Goal: Complete application form: Complete application form

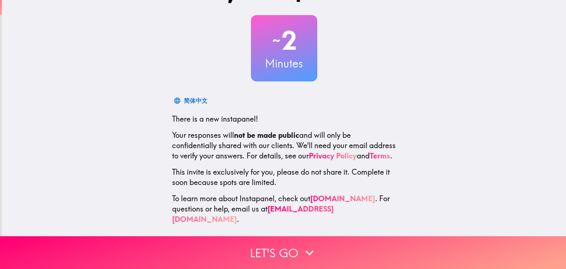
scroll to position [38, 0]
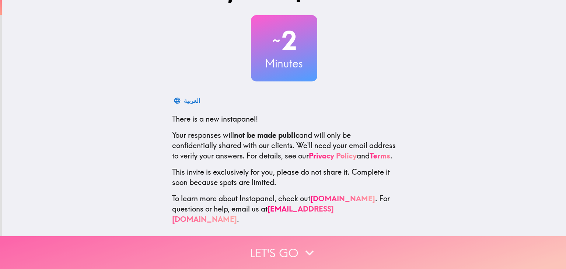
click at [286, 251] on button "Let's go" at bounding box center [283, 252] width 566 height 33
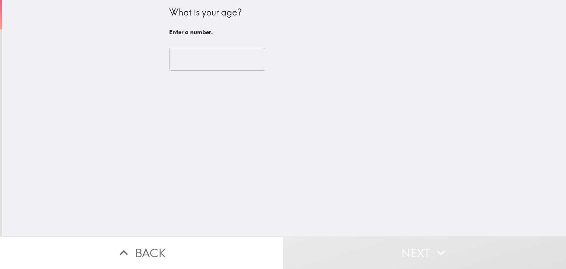
click at [201, 59] on input "number" at bounding box center [217, 59] width 96 height 23
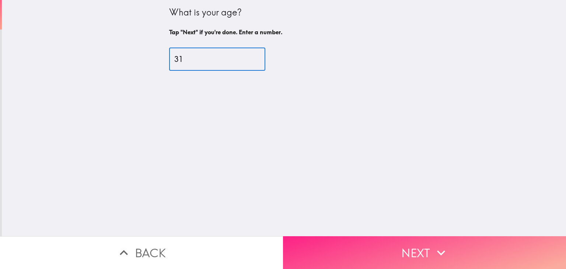
type input "31"
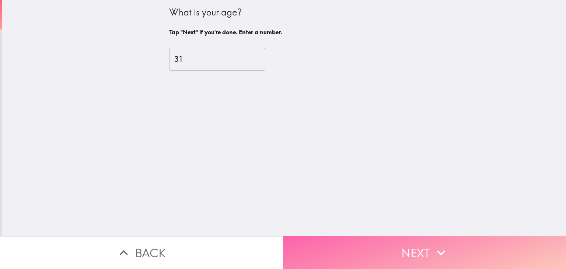
click at [397, 241] on button "Next" at bounding box center [424, 252] width 283 height 33
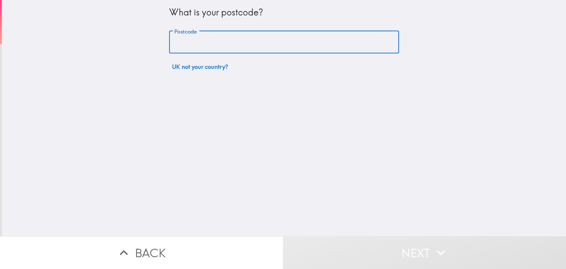
click at [232, 42] on input "Postcode" at bounding box center [284, 42] width 230 height 23
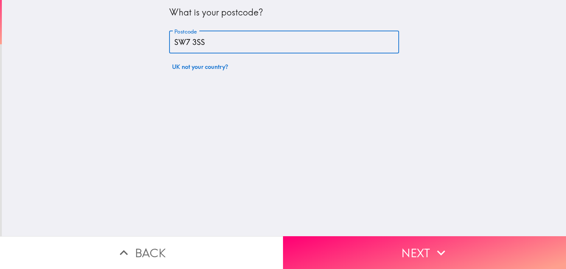
type input "SW7 3SS"
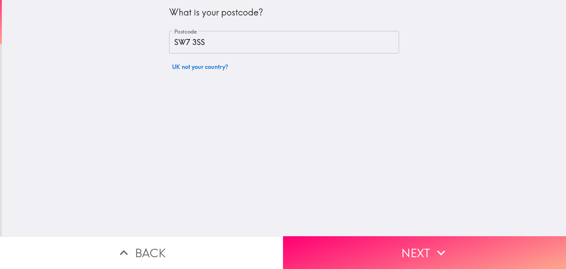
click at [310, 175] on div "What is your postcode? Postcode SW7 3SS Postcode UK not your country?" at bounding box center [284, 118] width 564 height 236
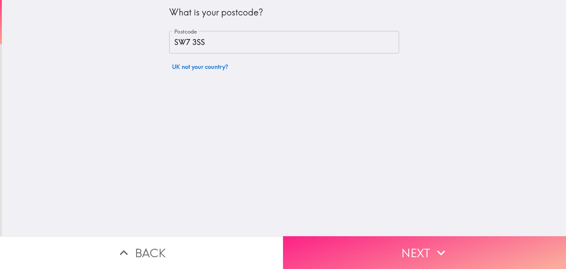
click at [380, 245] on button "Next" at bounding box center [424, 252] width 283 height 33
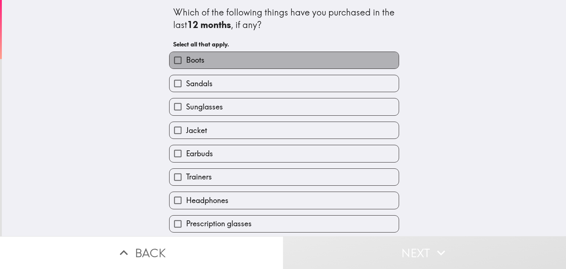
click at [196, 61] on span "Boots" at bounding box center [195, 60] width 18 height 10
click at [186, 61] on input "Boots" at bounding box center [178, 60] width 17 height 17
checkbox input "true"
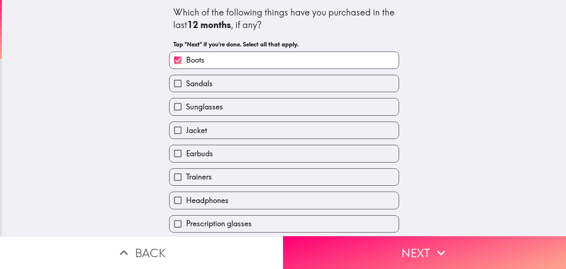
click at [189, 84] on span "Sandals" at bounding box center [199, 84] width 27 height 10
click at [186, 84] on input "Sandals" at bounding box center [178, 83] width 17 height 17
checkbox input "true"
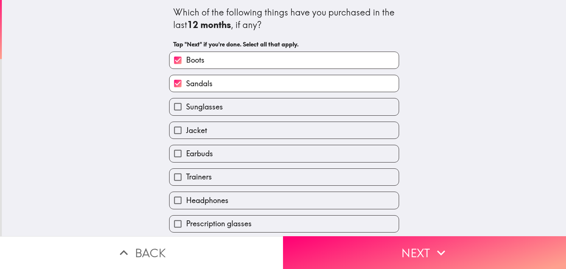
click at [192, 102] on span "Sunglasses" at bounding box center [204, 107] width 37 height 10
click at [186, 102] on input "Sunglasses" at bounding box center [178, 106] width 17 height 17
checkbox input "true"
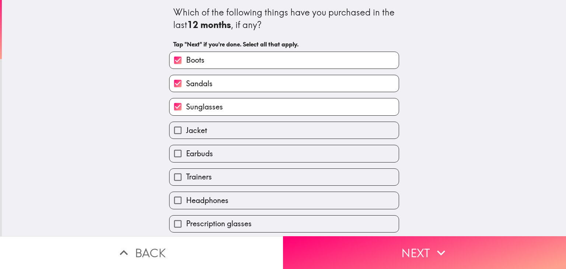
click at [193, 118] on div "Jacket" at bounding box center [281, 127] width 236 height 23
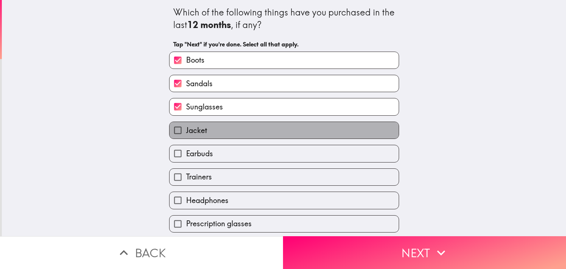
click at [193, 127] on span "Jacket" at bounding box center [196, 130] width 21 height 10
click at [186, 127] on input "Jacket" at bounding box center [178, 130] width 17 height 17
checkbox input "true"
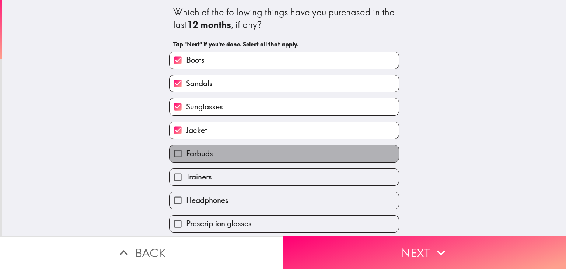
click at [197, 151] on span "Earbuds" at bounding box center [199, 154] width 27 height 10
click at [186, 151] on input "Earbuds" at bounding box center [178, 153] width 17 height 17
checkbox input "true"
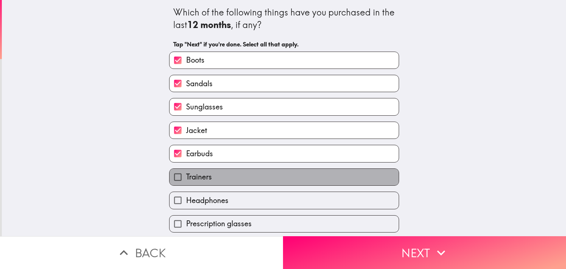
click at [199, 177] on span "Trainers" at bounding box center [199, 177] width 26 height 10
click at [186, 177] on input "Trainers" at bounding box center [178, 177] width 17 height 17
checkbox input "true"
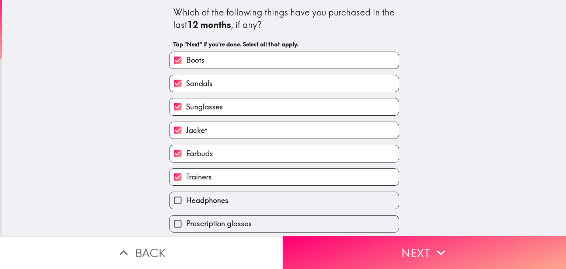
drag, startPoint x: 199, startPoint y: 185, endPoint x: 212, endPoint y: 174, distance: 16.2
click at [200, 186] on div "Headphones" at bounding box center [281, 197] width 236 height 23
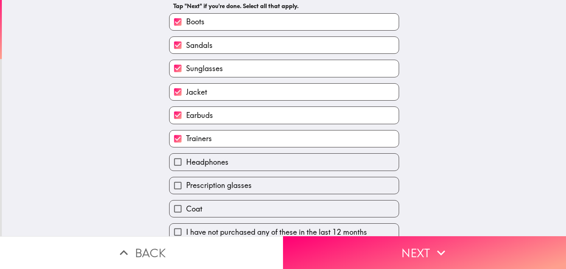
scroll to position [47, 0]
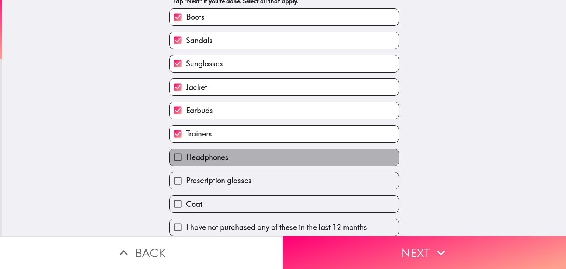
click at [191, 153] on span "Headphones" at bounding box center [207, 157] width 42 height 10
click at [186, 153] on input "Headphones" at bounding box center [178, 157] width 17 height 17
checkbox input "true"
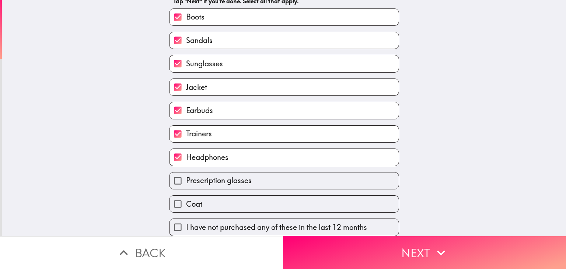
drag, startPoint x: 195, startPoint y: 173, endPoint x: 229, endPoint y: 185, distance: 36.1
click at [195, 175] on span "Prescription glasses" at bounding box center [219, 180] width 66 height 10
click at [186, 174] on input "Prescription glasses" at bounding box center [178, 181] width 17 height 17
checkbox input "true"
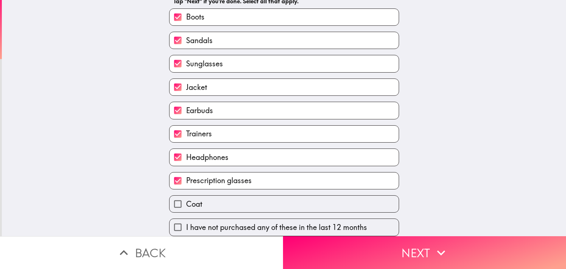
click at [260, 198] on label "Coat" at bounding box center [284, 204] width 229 height 17
click at [186, 198] on input "Coat" at bounding box center [178, 204] width 17 height 17
checkbox input "true"
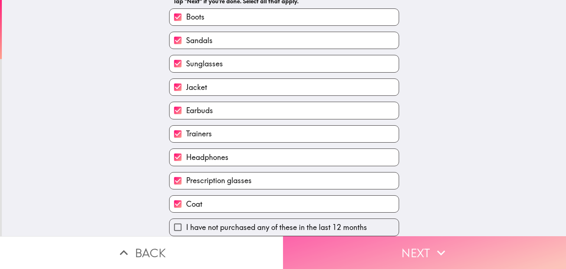
click at [351, 249] on button "Next" at bounding box center [424, 252] width 283 height 33
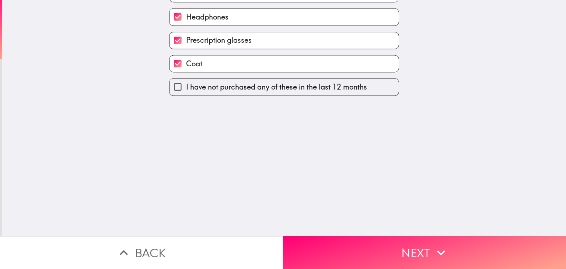
scroll to position [0, 0]
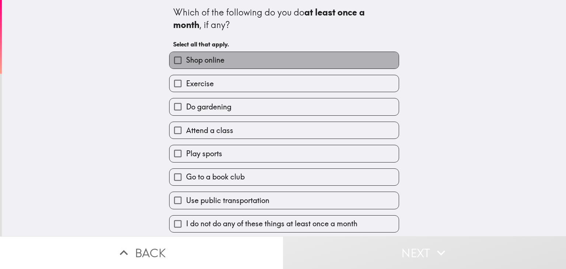
click at [220, 66] on label "Shop online" at bounding box center [284, 60] width 229 height 17
click at [186, 66] on input "Shop online" at bounding box center [178, 60] width 17 height 17
checkbox input "true"
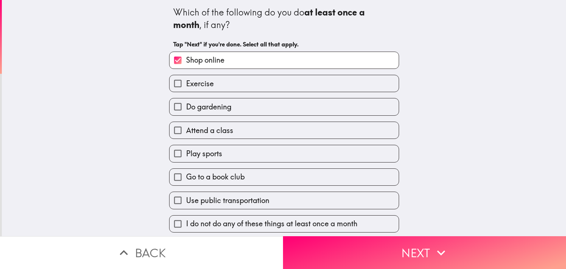
click at [218, 86] on label "Exercise" at bounding box center [284, 83] width 229 height 17
click at [186, 86] on input "Exercise" at bounding box center [178, 83] width 17 height 17
checkbox input "true"
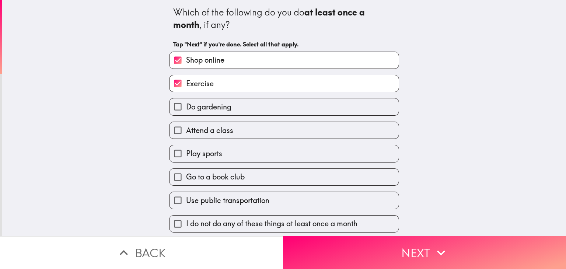
drag, startPoint x: 210, startPoint y: 108, endPoint x: 211, endPoint y: 113, distance: 4.8
click at [210, 108] on span "Do gardening" at bounding box center [208, 107] width 45 height 10
click at [186, 108] on input "Do gardening" at bounding box center [178, 106] width 17 height 17
checkbox input "true"
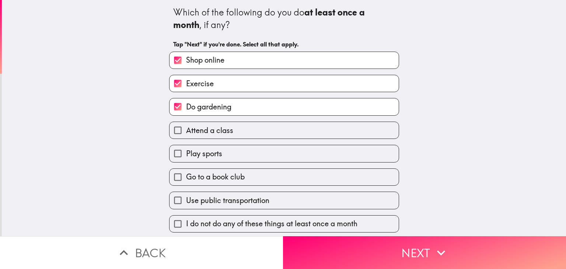
click at [211, 136] on label "Attend a class" at bounding box center [284, 130] width 229 height 17
click at [186, 136] on input "Attend a class" at bounding box center [178, 130] width 17 height 17
checkbox input "true"
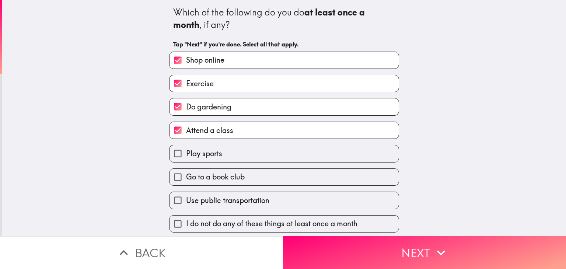
drag, startPoint x: 215, startPoint y: 160, endPoint x: 215, endPoint y: 169, distance: 9.2
click at [215, 161] on label "Play sports" at bounding box center [284, 153] width 229 height 17
click at [186, 161] on input "Play sports" at bounding box center [178, 153] width 17 height 17
checkbox input "true"
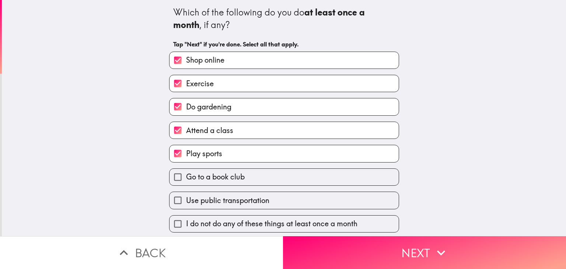
click at [216, 182] on label "Go to a book club" at bounding box center [284, 177] width 229 height 17
click at [186, 182] on input "Go to a book club" at bounding box center [178, 177] width 17 height 17
checkbox input "true"
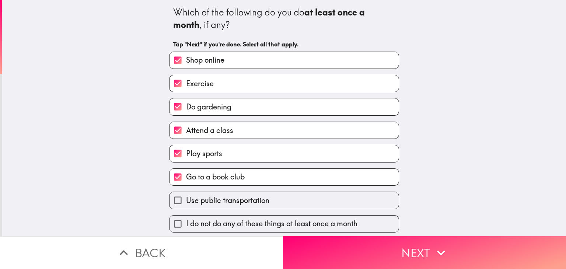
scroll to position [1, 0]
click at [237, 199] on span "Use public transportation" at bounding box center [227, 200] width 83 height 10
click at [186, 199] on input "Use public transportation" at bounding box center [178, 200] width 17 height 17
checkbox input "true"
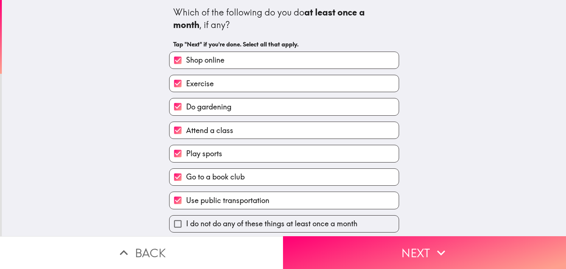
click at [341, 246] on button "Next" at bounding box center [424, 252] width 283 height 33
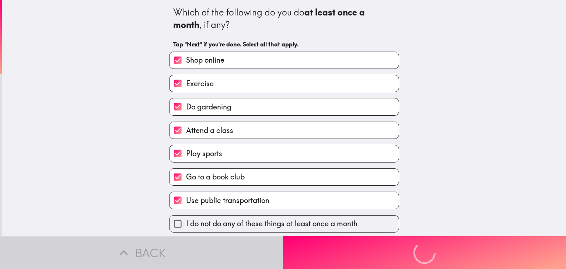
scroll to position [0, 0]
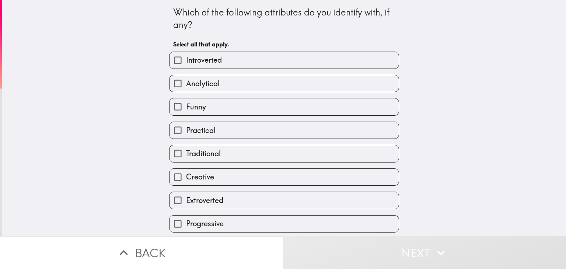
click at [214, 174] on label "Creative" at bounding box center [284, 177] width 229 height 17
click at [186, 174] on input "Creative" at bounding box center [178, 177] width 17 height 17
checkbox input "true"
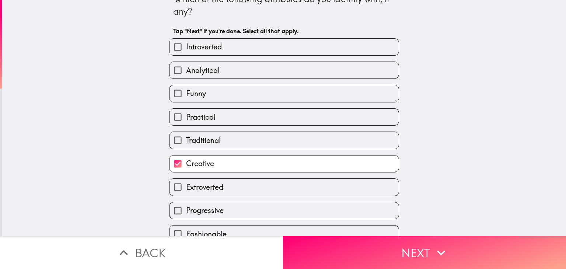
scroll to position [47, 0]
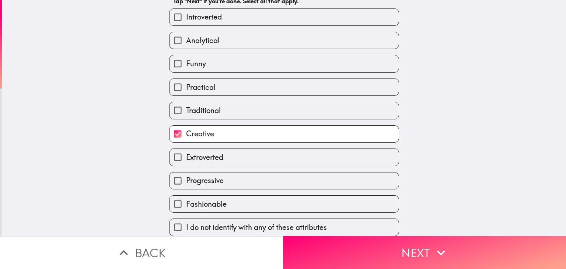
click at [234, 176] on label "Progressive" at bounding box center [284, 181] width 229 height 17
click at [186, 176] on input "Progressive" at bounding box center [178, 181] width 17 height 17
checkbox input "true"
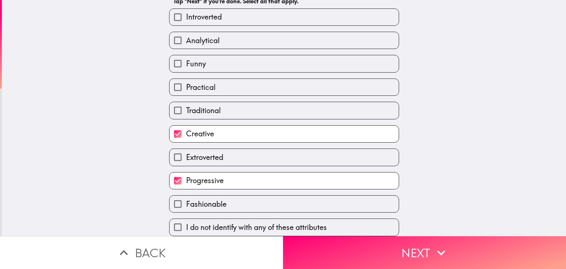
click at [257, 203] on label "Fashionable" at bounding box center [284, 204] width 229 height 17
click at [186, 203] on input "Fashionable" at bounding box center [178, 204] width 17 height 17
checkbox input "true"
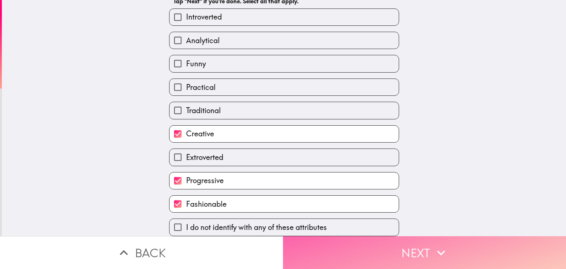
click at [361, 248] on button "Next" at bounding box center [424, 252] width 283 height 33
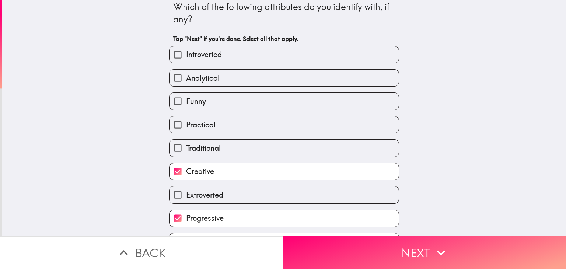
scroll to position [0, 0]
